Goal: Information Seeking & Learning: Find specific fact

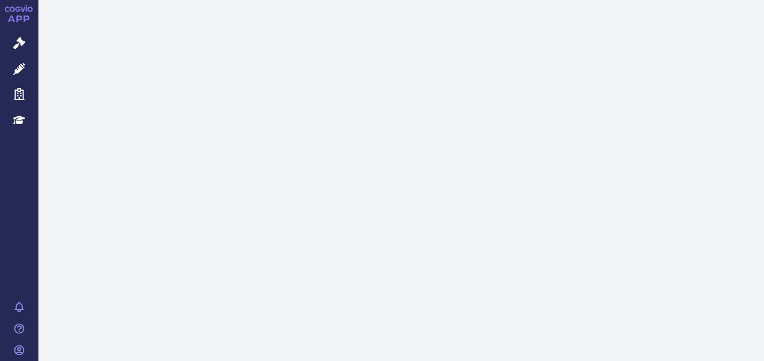
click at [22, 55] on link "Správní řízení" at bounding box center [19, 43] width 38 height 25
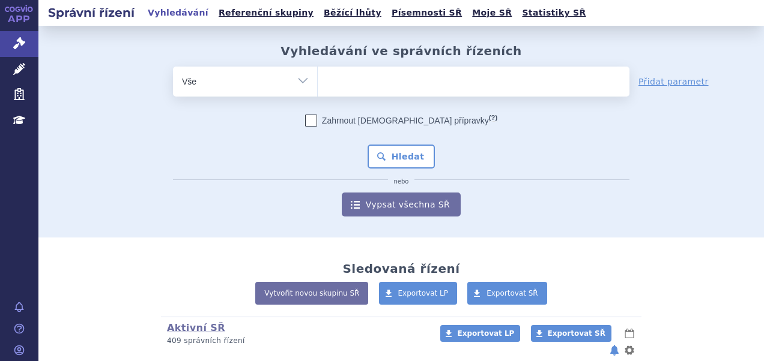
click at [336, 91] on ul at bounding box center [474, 79] width 312 height 25
click at [318, 91] on select at bounding box center [317, 81] width 1 height 30
type input "du"
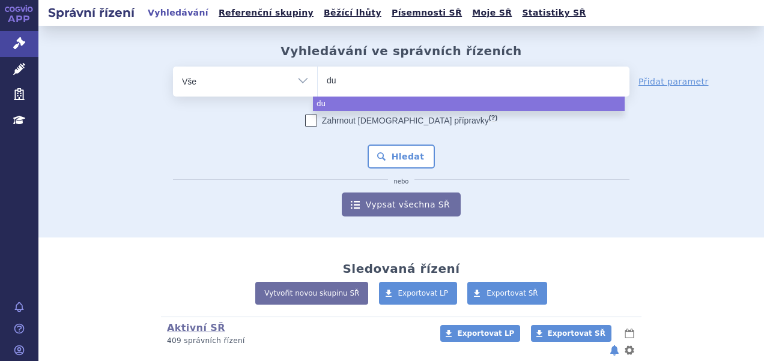
type input "dup"
type input "dupi"
type input "dupix"
type input "dupixen"
type input "dupixent"
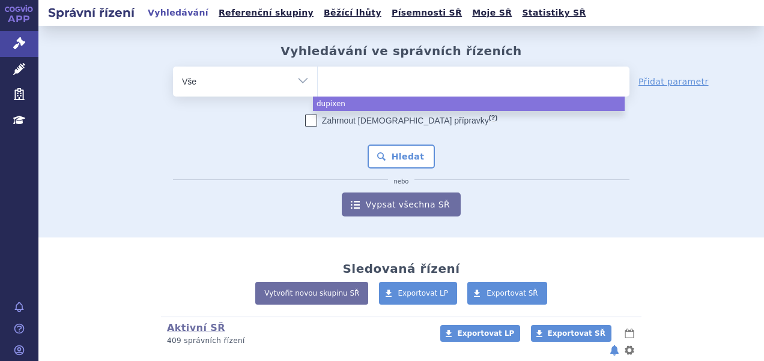
select select "dupixent"
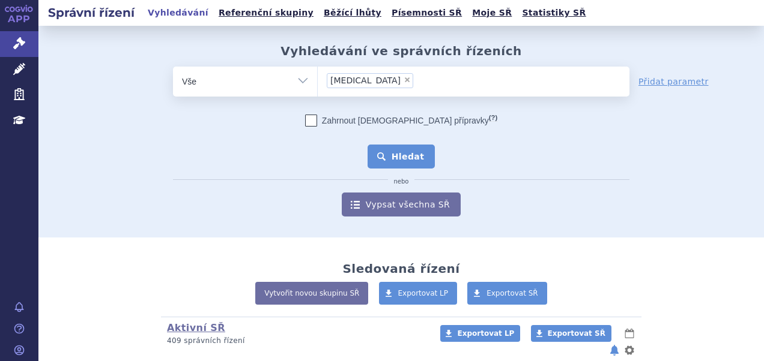
click at [404, 160] on button "Hledat" at bounding box center [401, 157] width 68 height 24
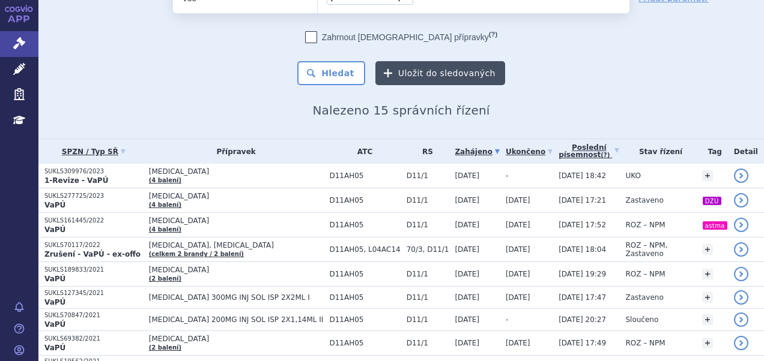
scroll to position [61, 0]
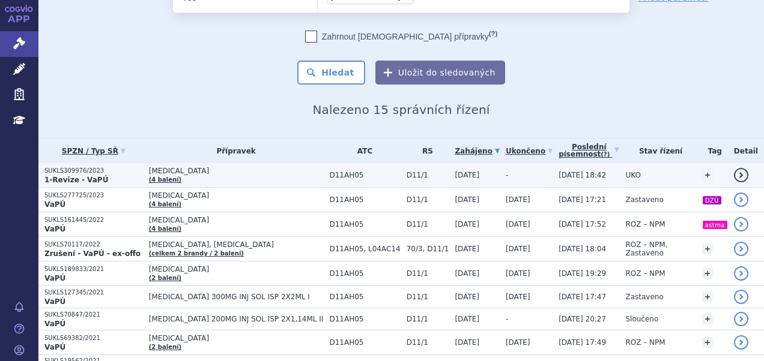
click at [368, 171] on span "D11AH05" at bounding box center [364, 175] width 71 height 8
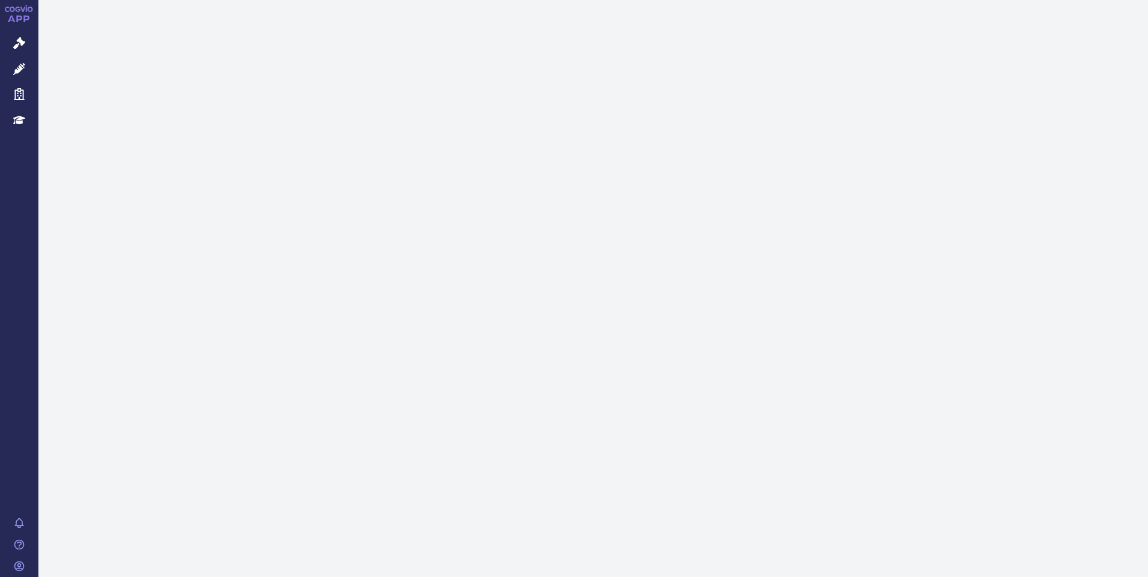
click at [26, 38] on link "Správní řízení" at bounding box center [19, 43] width 38 height 25
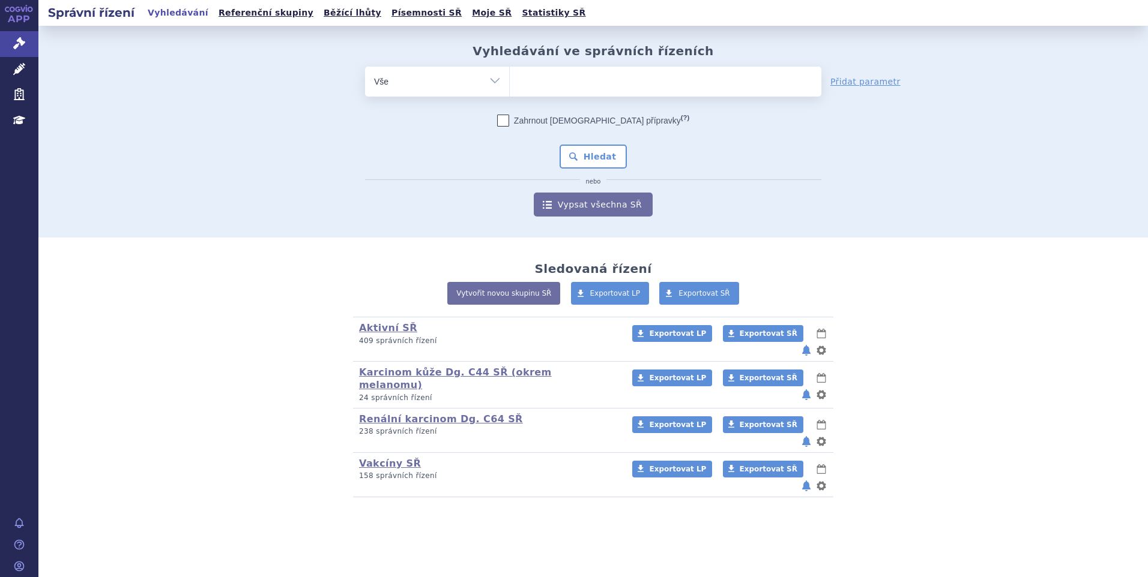
click at [553, 85] on ul at bounding box center [666, 79] width 312 height 25
click at [510, 85] on select at bounding box center [509, 81] width 1 height 30
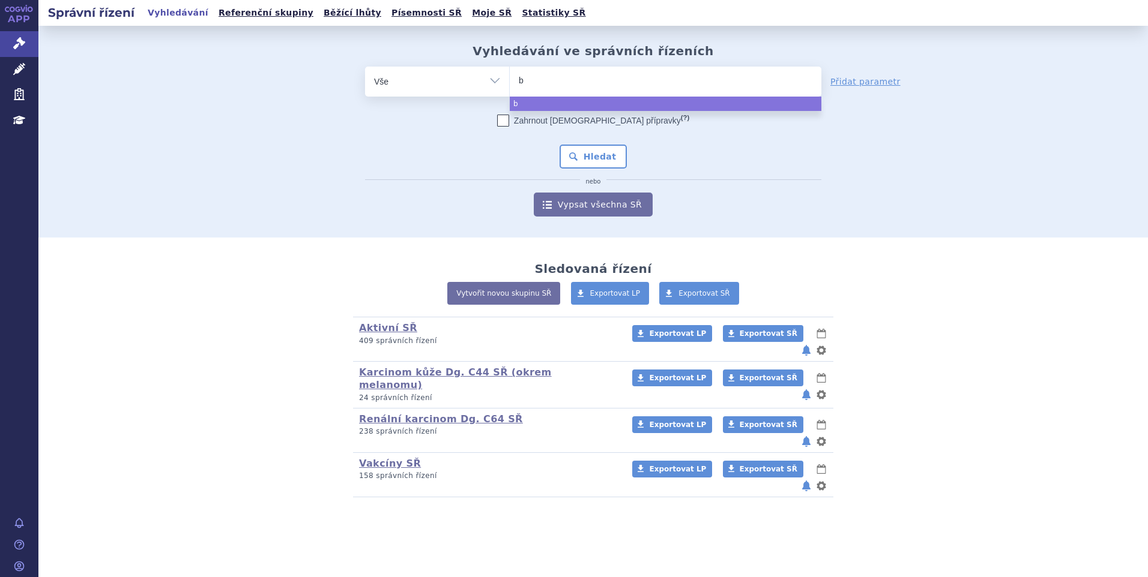
type input "ba"
type input "baven"
type input "bavenc"
type input "bavenci"
type input "[MEDICAL_DATA]"
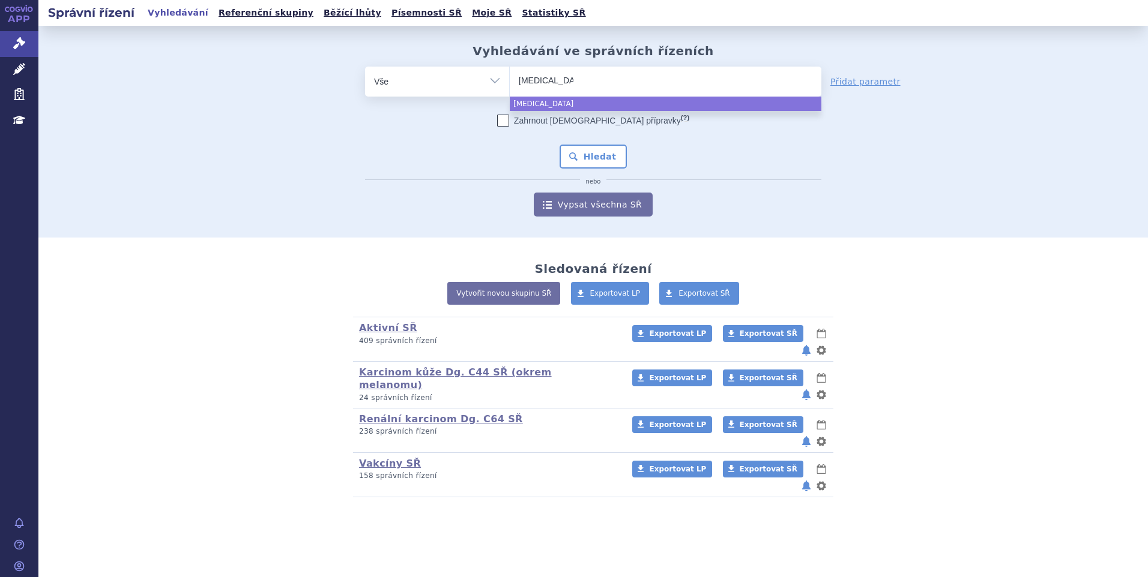
select select "bavencio"
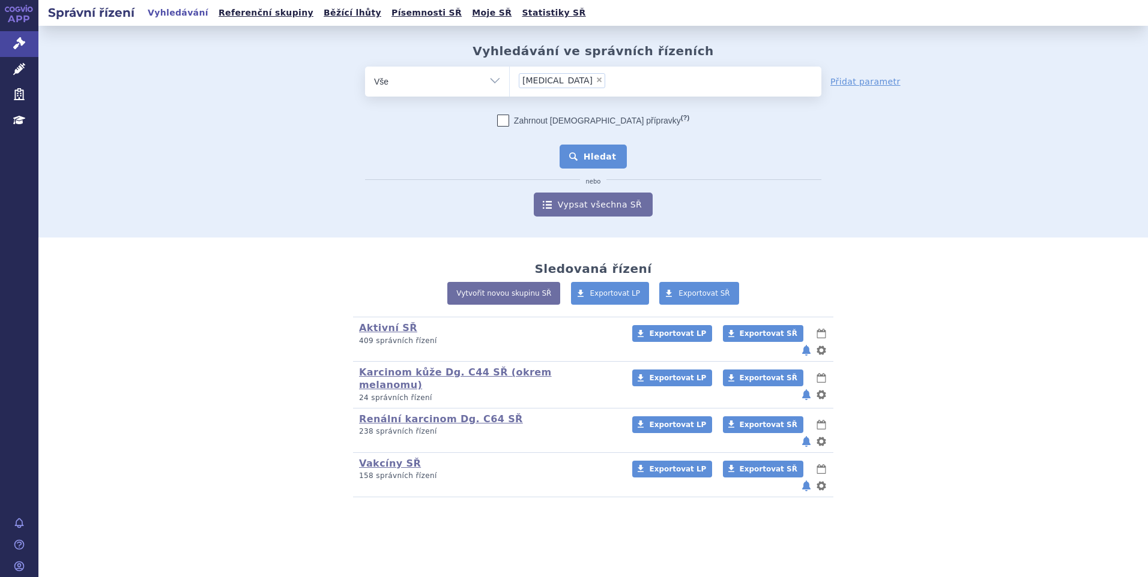
click at [597, 151] on button "Hledat" at bounding box center [593, 157] width 68 height 24
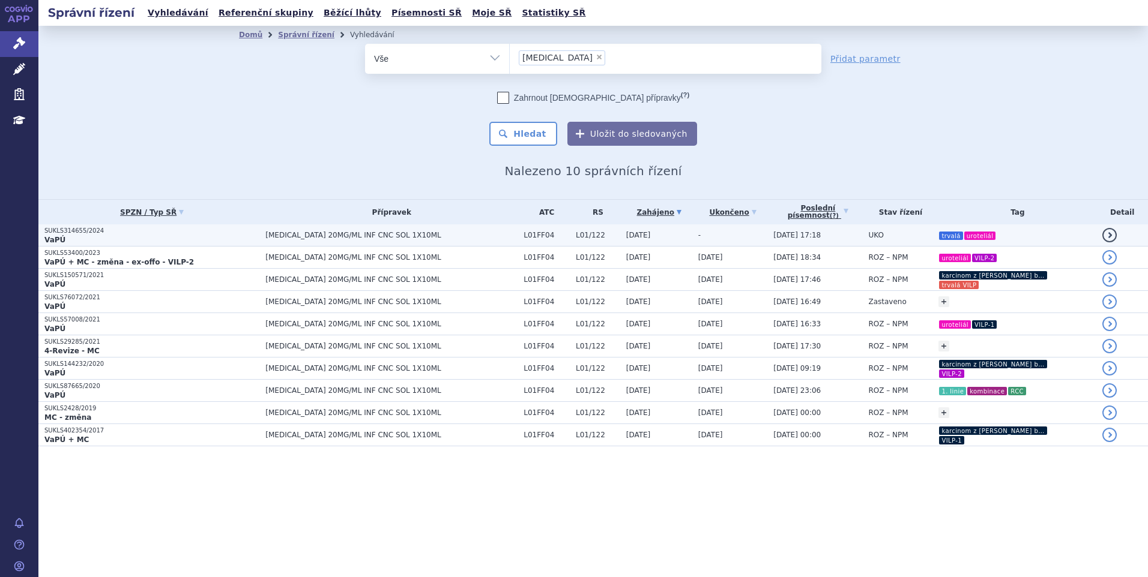
click at [388, 233] on span "[MEDICAL_DATA] 20MG/ML INF CNC SOL 1X10ML" at bounding box center [391, 235] width 252 height 8
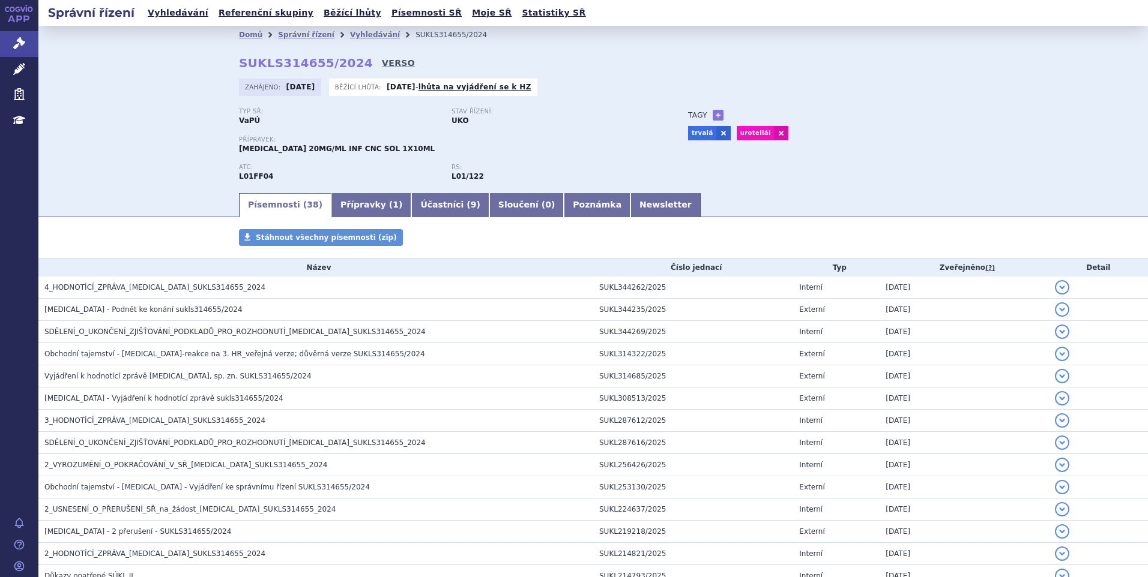
click at [382, 64] on link "VERSO" at bounding box center [398, 63] width 33 height 12
click at [630, 202] on link "Newsletter" at bounding box center [665, 205] width 70 height 24
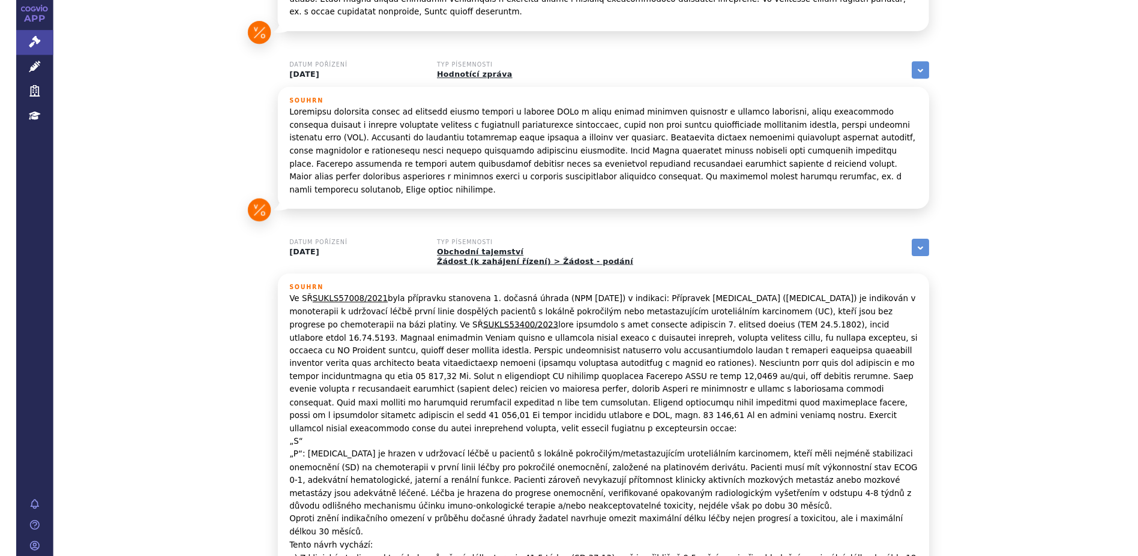
scroll to position [958, 0]
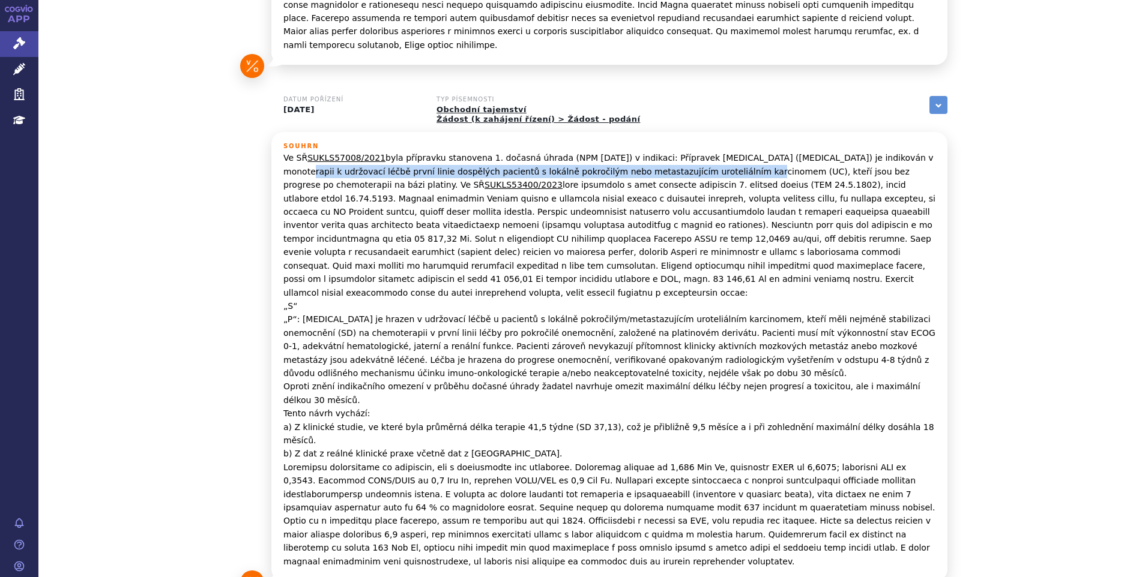
drag, startPoint x: 864, startPoint y: 104, endPoint x: 641, endPoint y: 119, distance: 223.8
click at [641, 151] on p "Ve SŘ SUKLS57008/2021 byla přípravku stanovena 1. dočasná úhrada (NPM [DATE]) v…" at bounding box center [609, 359] width 652 height 417
copy p "udržovací léčbě první linie dospělých pacientů s lokálně pokročilým nebo metast…"
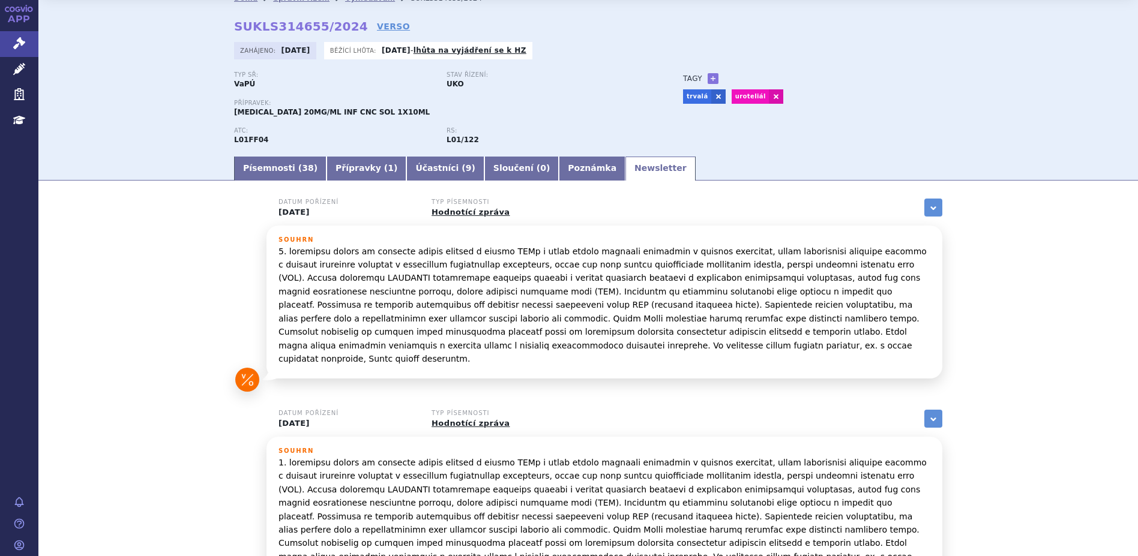
scroll to position [0, 0]
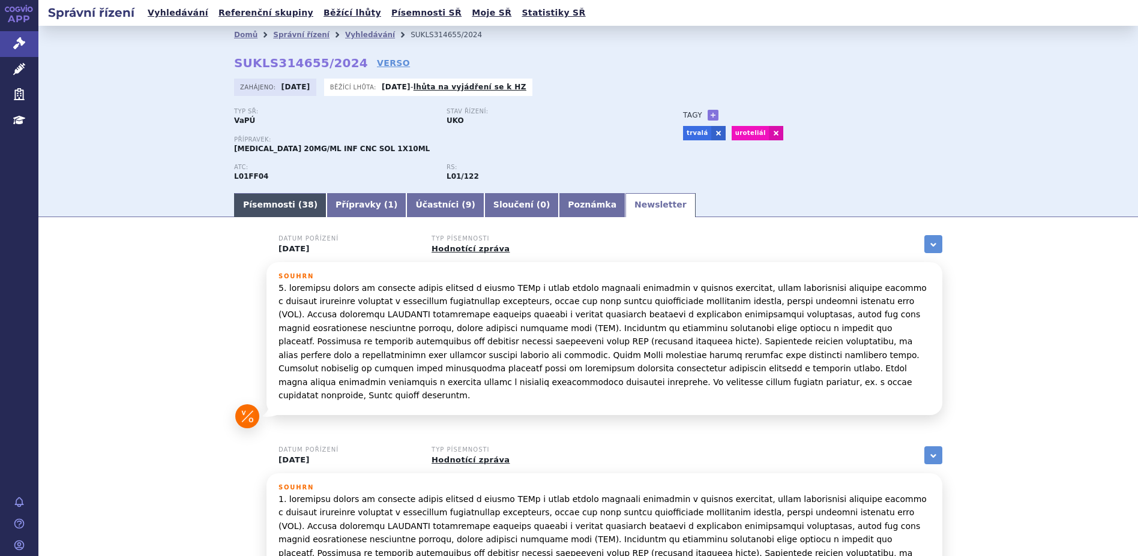
click at [283, 210] on link "Písemnosti ( 38 )" at bounding box center [280, 205] width 92 height 24
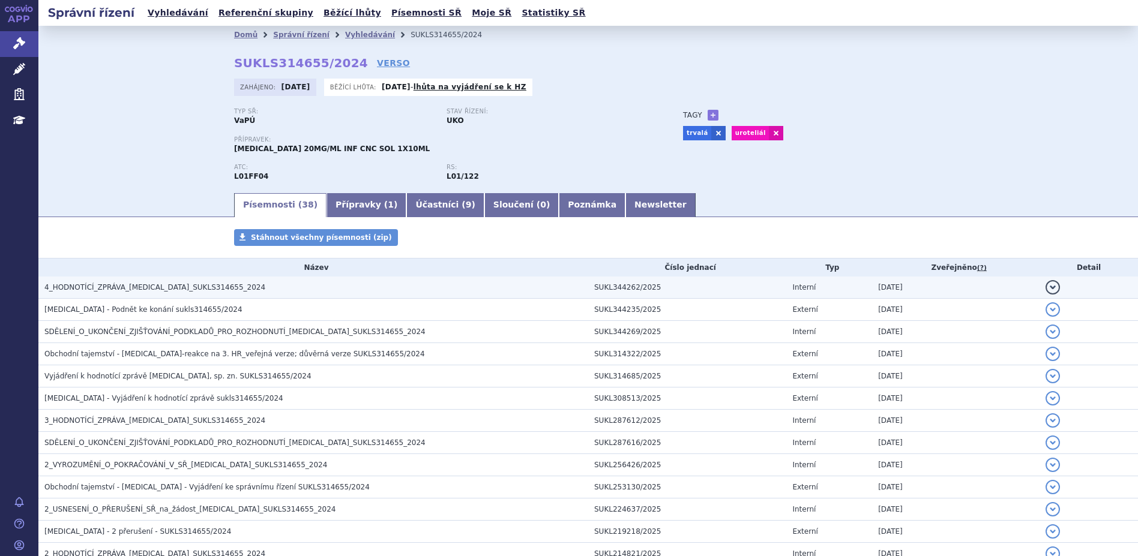
click at [124, 282] on h3 "4_HODNOTÍCÍ_ZPRÁVA_[MEDICAL_DATA]_SUKLS314655_2024" at bounding box center [316, 288] width 544 height 12
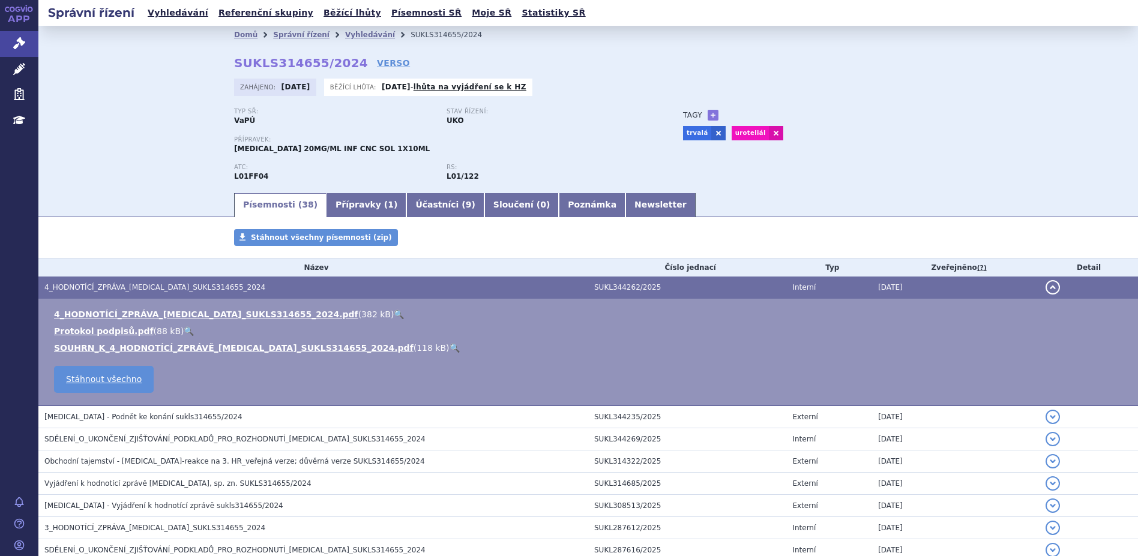
click at [394, 313] on link "🔍" at bounding box center [399, 315] width 10 height 10
